Goal: Information Seeking & Learning: Learn about a topic

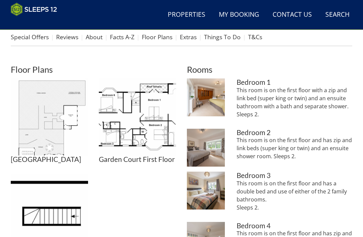
scroll to position [236, 0]
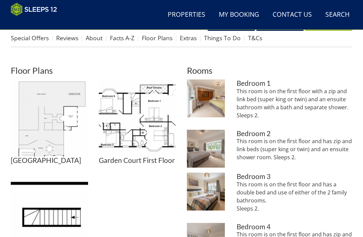
click at [152, 139] on img at bounding box center [137, 118] width 77 height 77
click at [77, 231] on img at bounding box center [49, 213] width 77 height 77
click at [63, 136] on img at bounding box center [49, 118] width 77 height 77
click at [64, 130] on img at bounding box center [49, 118] width 77 height 77
click at [58, 133] on img at bounding box center [49, 118] width 77 height 77
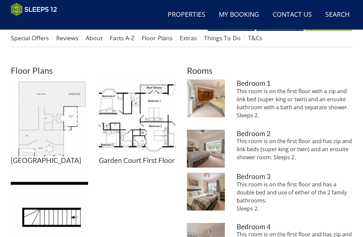
click at [208, 92] on img at bounding box center [206, 99] width 38 height 38
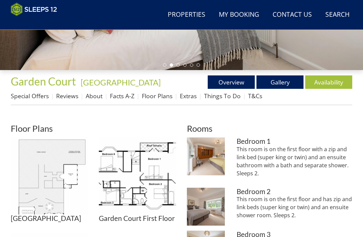
scroll to position [178, 0]
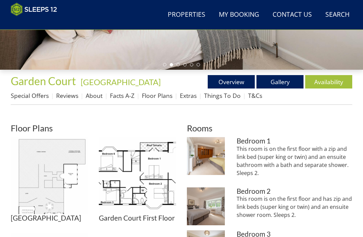
click at [216, 94] on link "Things To Do" at bounding box center [222, 96] width 37 height 8
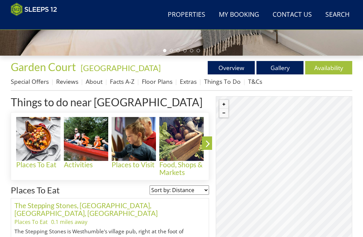
scroll to position [192, 0]
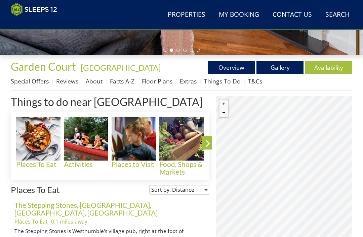
click at [134, 149] on img at bounding box center [133, 139] width 44 height 44
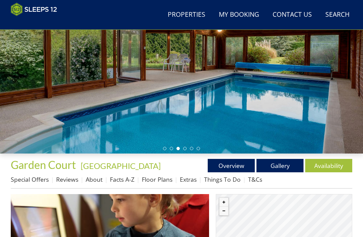
scroll to position [94, 0]
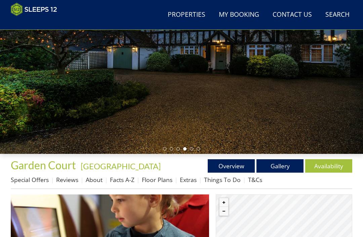
click at [191, 179] on link "Extras" at bounding box center [188, 180] width 17 height 8
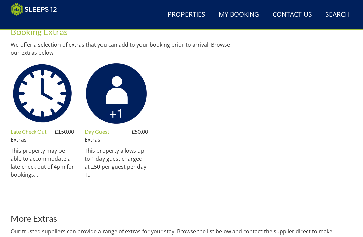
scroll to position [275, 0]
click at [107, 133] on link "Day Guest" at bounding box center [97, 132] width 25 height 6
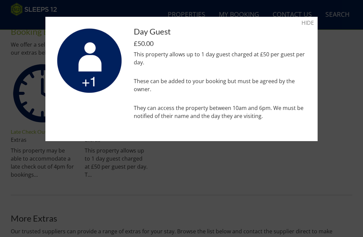
click at [291, 170] on div at bounding box center [181, 118] width 363 height 237
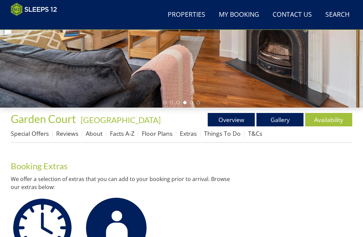
scroll to position [140, 0]
click at [233, 118] on link "Overview" at bounding box center [230, 119] width 47 height 13
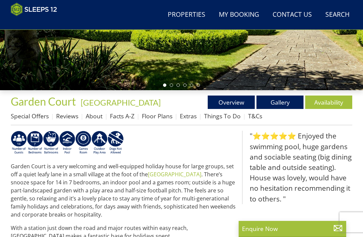
scroll to position [154, 0]
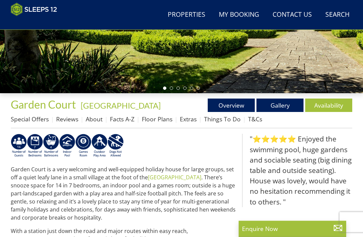
click at [98, 120] on link "About" at bounding box center [94, 119] width 17 height 8
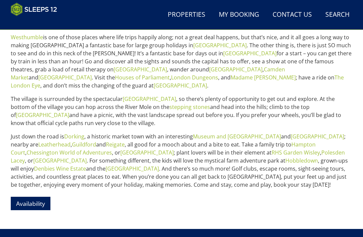
scroll to position [319, 0]
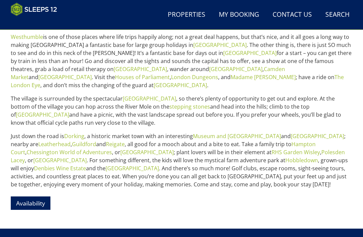
click at [119, 165] on link "[GEOGRAPHIC_DATA]" at bounding box center [131, 168] width 53 height 7
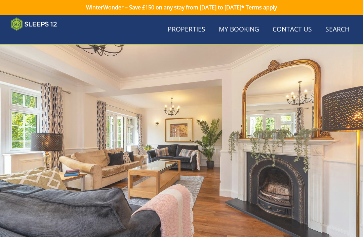
scroll to position [319, 0]
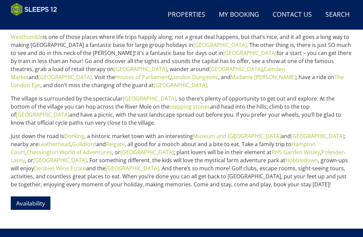
click at [53, 165] on link "Denbies Wine Estate" at bounding box center [60, 168] width 52 height 7
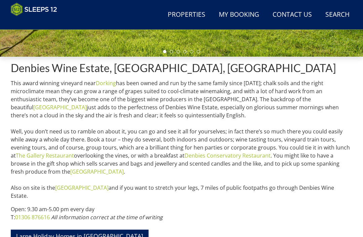
scroll to position [191, 0]
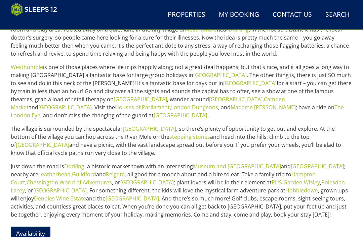
scroll to position [288, 0]
click at [169, 133] on link "stepping stones" at bounding box center [189, 136] width 41 height 7
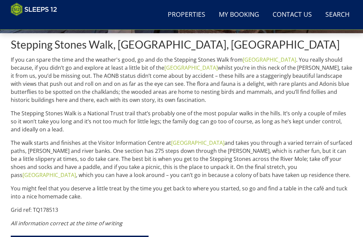
scroll to position [215, 0]
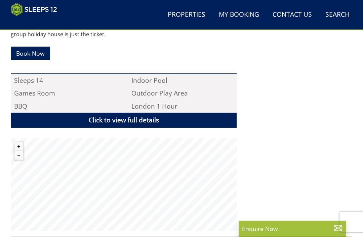
scroll to position [416, 0]
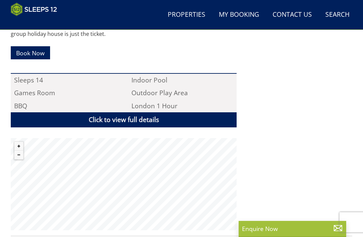
click at [164, 113] on link "Click to view full details" at bounding box center [124, 119] width 226 height 15
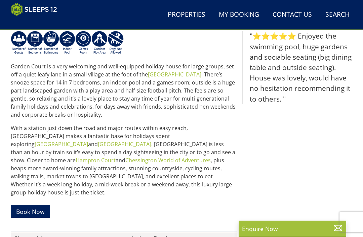
scroll to position [250, 0]
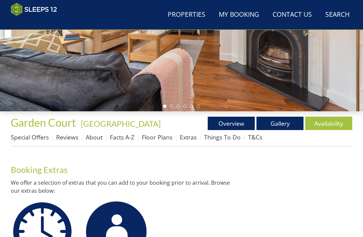
scroll to position [138, 0]
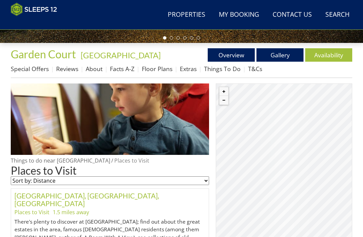
scroll to position [205, 0]
click at [265, 187] on div "© MapTiler © OpenStreetMap contributors" at bounding box center [284, 193] width 136 height 218
click at [267, 185] on div "© MapTiler © OpenStreetMap contributors" at bounding box center [284, 193] width 136 height 218
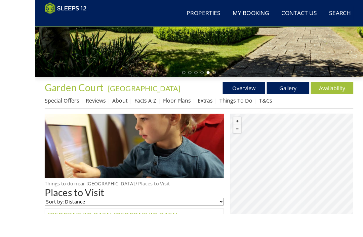
scroll to position [162, 0]
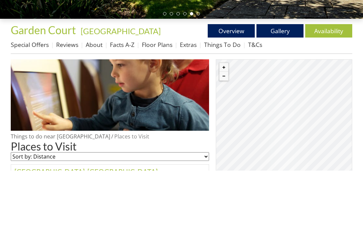
click at [329, 126] on div "© MapTiler © OpenStreetMap contributors" at bounding box center [284, 235] width 136 height 218
click at [299, 130] on div "© MapTiler © OpenStreetMap contributors" at bounding box center [284, 235] width 136 height 218
click at [263, 167] on div "© MapTiler © OpenStreetMap contributors" at bounding box center [284, 235] width 136 height 218
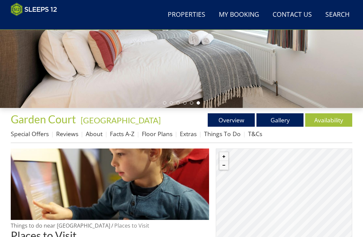
scroll to position [139, 0]
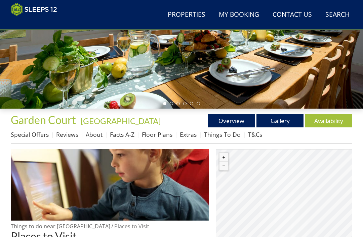
click at [259, 132] on link "T&Cs" at bounding box center [255, 135] width 14 height 8
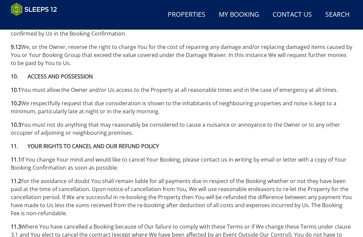
scroll to position [2248, 0]
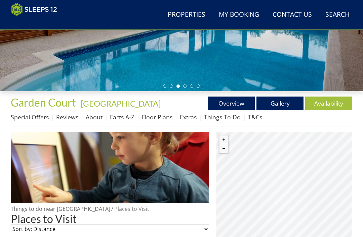
scroll to position [156, 0]
click at [236, 106] on link "Overview" at bounding box center [230, 103] width 47 height 13
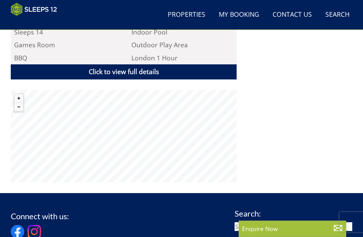
scroll to position [463, 0]
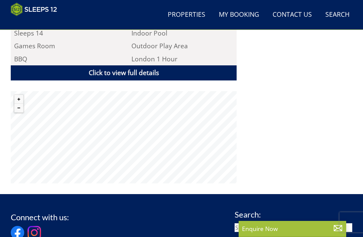
click at [198, 65] on link "Click to view full details" at bounding box center [124, 72] width 226 height 15
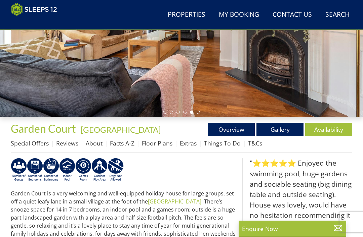
scroll to position [130, 0]
click at [278, 130] on link "Gallery" at bounding box center [279, 129] width 47 height 13
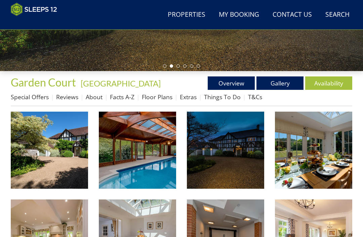
scroll to position [177, 0]
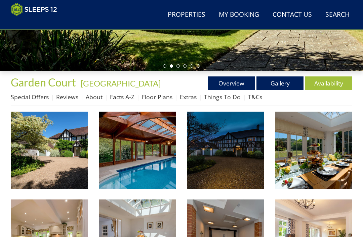
click at [128, 99] on link "Facts A-Z" at bounding box center [122, 97] width 25 height 8
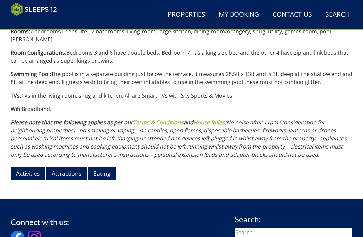
scroll to position [713, 0]
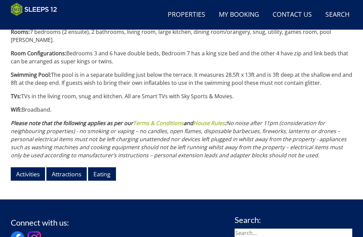
click at [111, 168] on link "Eating" at bounding box center [102, 174] width 28 height 13
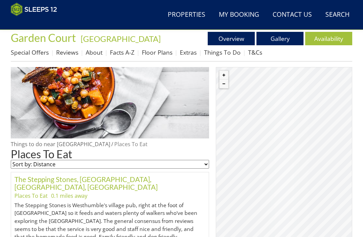
scroll to position [225, 0]
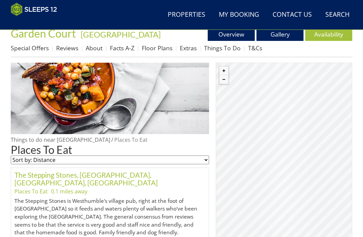
click at [121, 176] on link "The Stepping Stones, [GEOGRAPHIC_DATA], [GEOGRAPHIC_DATA], [GEOGRAPHIC_DATA]" at bounding box center [85, 179] width 143 height 16
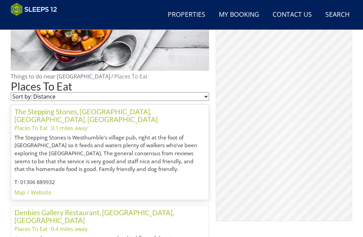
scroll to position [289, 0]
click at [286, 139] on div "© MapTiler © OpenStreetMap contributors The Stepping Stones, [GEOGRAPHIC_DATA],…" at bounding box center [284, 112] width 136 height 218
click at [299, 131] on div "© MapTiler © OpenStreetMap contributors The Stepping Stones, [GEOGRAPHIC_DATA],…" at bounding box center [284, 112] width 136 height 218
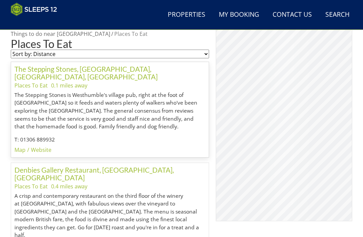
scroll to position [331, 0]
